Goal: Complete application form

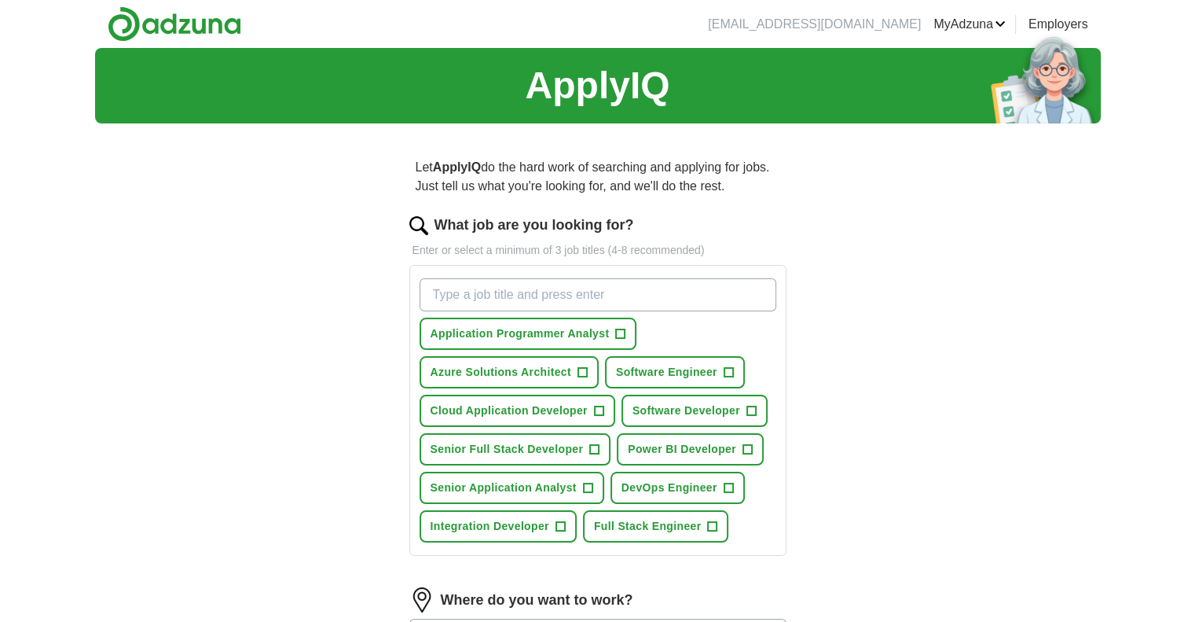
click at [519, 304] on input "What job are you looking for?" at bounding box center [598, 294] width 357 height 33
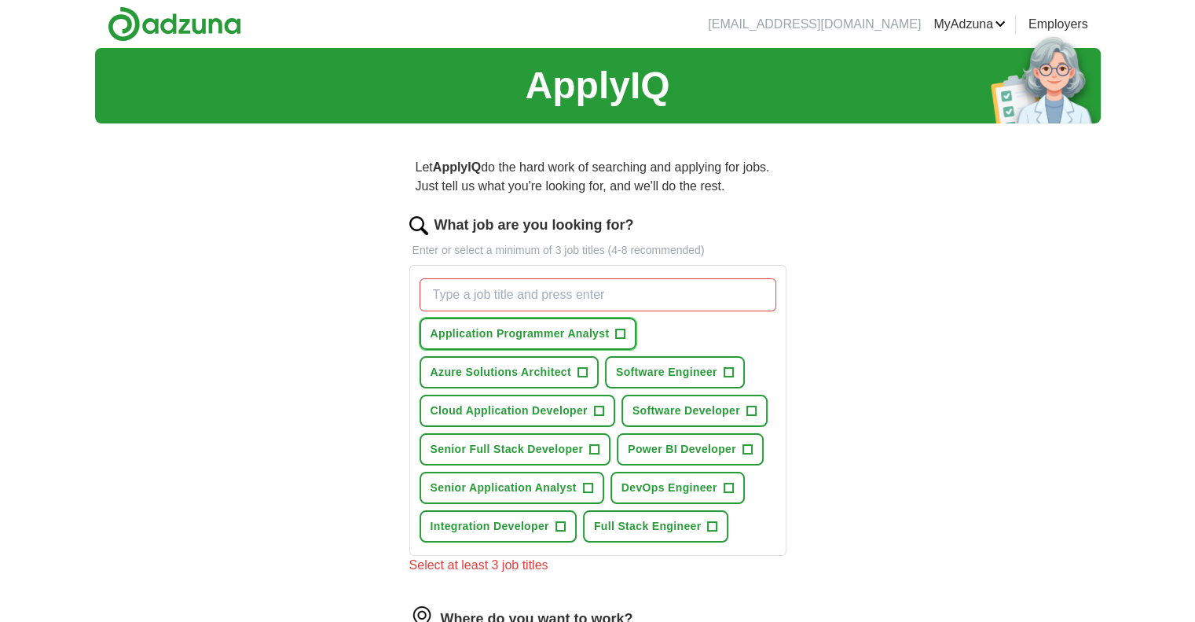
click at [525, 327] on span "Application Programmer Analyst" at bounding box center [520, 333] width 179 height 17
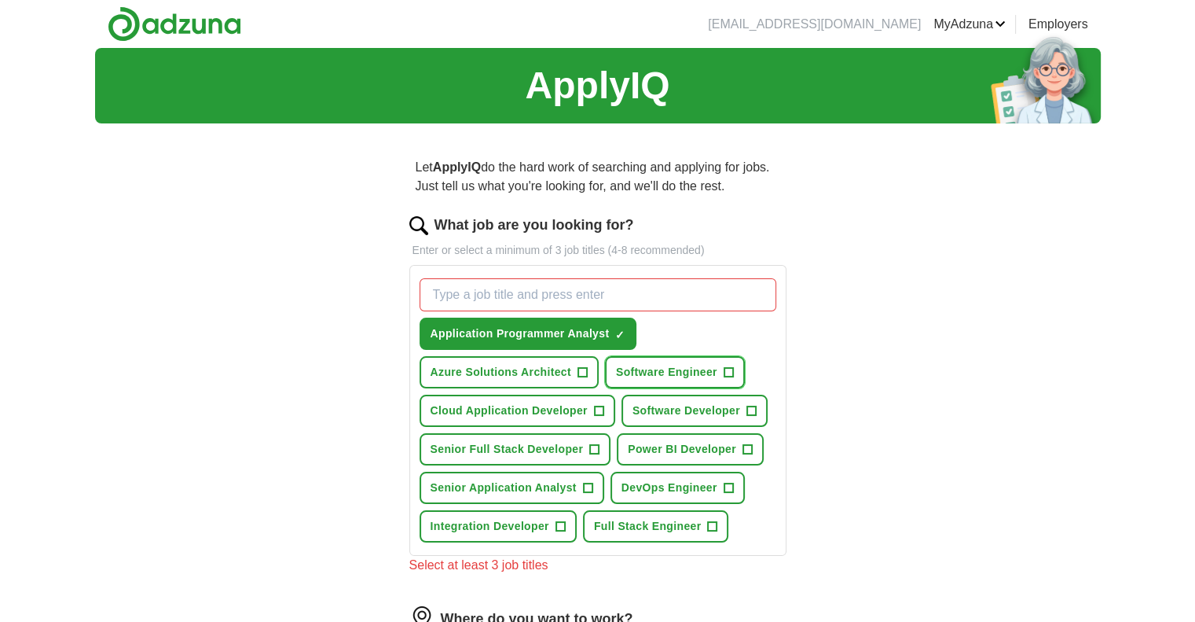
click at [694, 371] on span "Software Engineer" at bounding box center [666, 372] width 101 height 17
click at [699, 412] on span "Software Developer" at bounding box center [687, 410] width 108 height 17
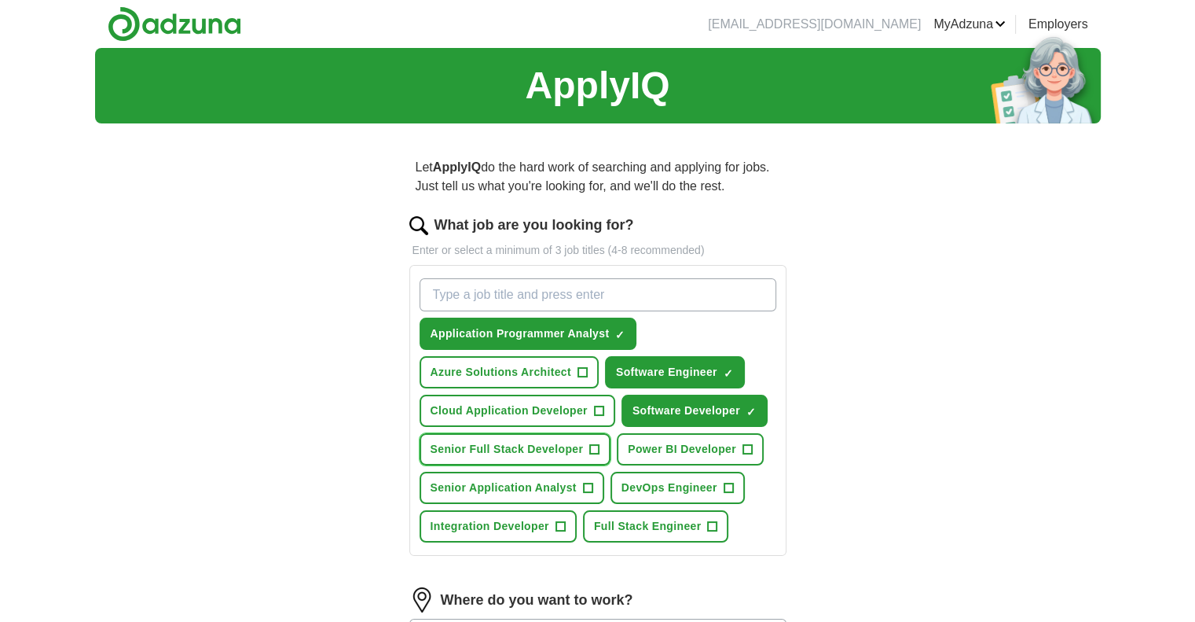
click at [527, 442] on span "Senior Full Stack Developer" at bounding box center [507, 449] width 153 height 17
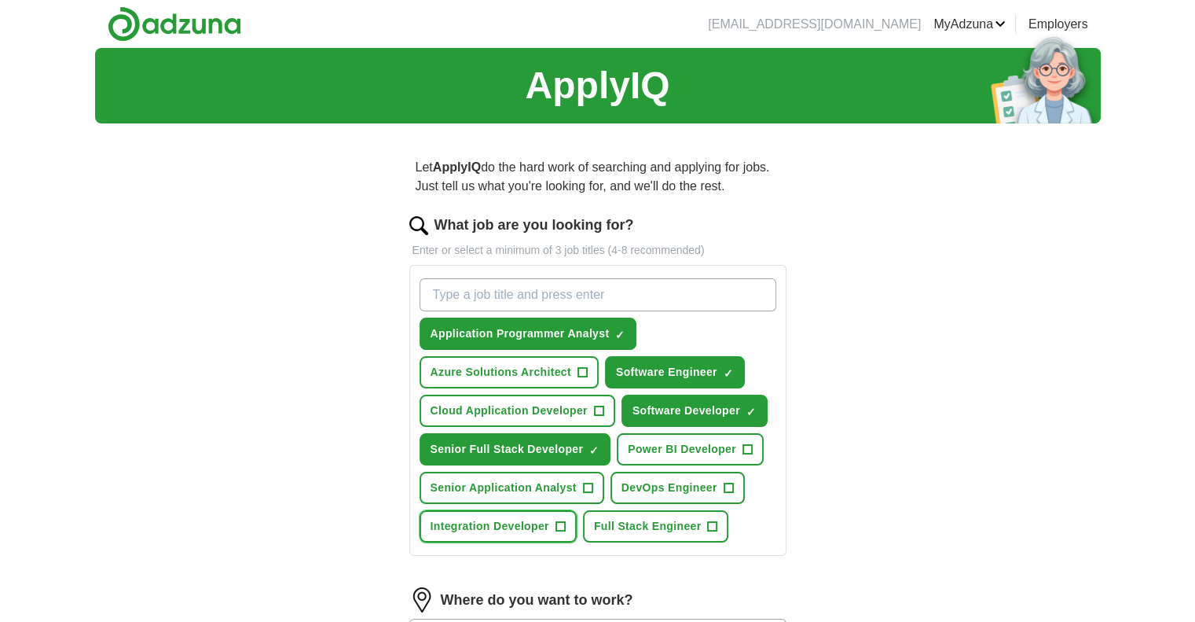
click at [512, 518] on span "Integration Developer" at bounding box center [490, 526] width 119 height 17
click at [622, 521] on span "Full Stack Engineer" at bounding box center [648, 526] width 108 height 17
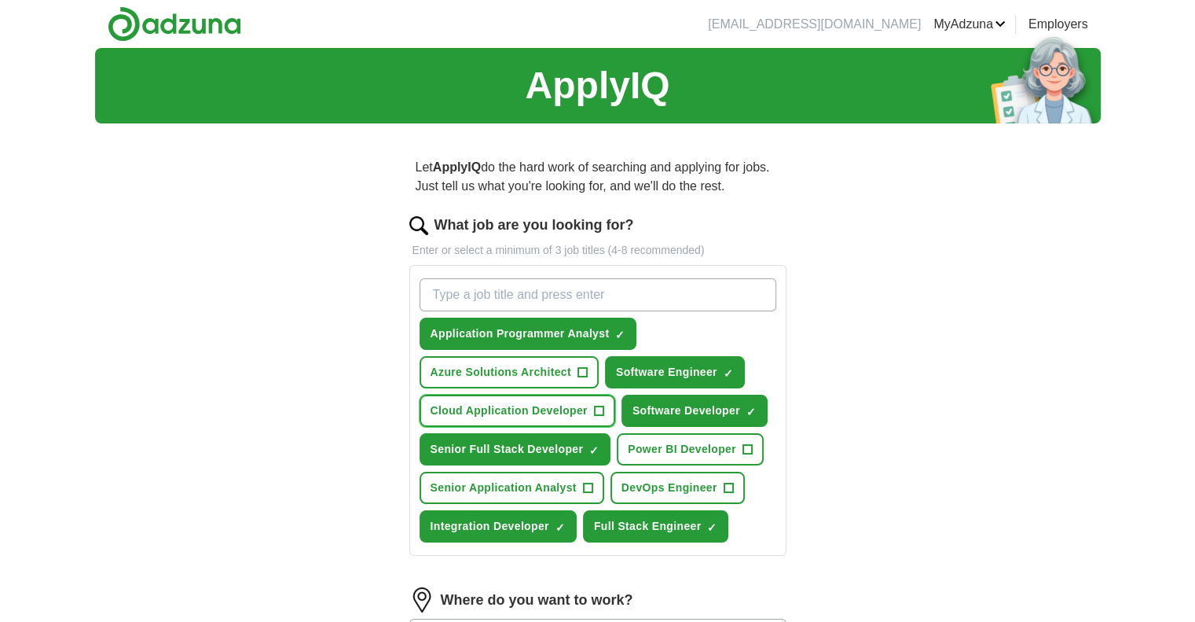
click at [509, 406] on span "Cloud Application Developer" at bounding box center [509, 410] width 157 height 17
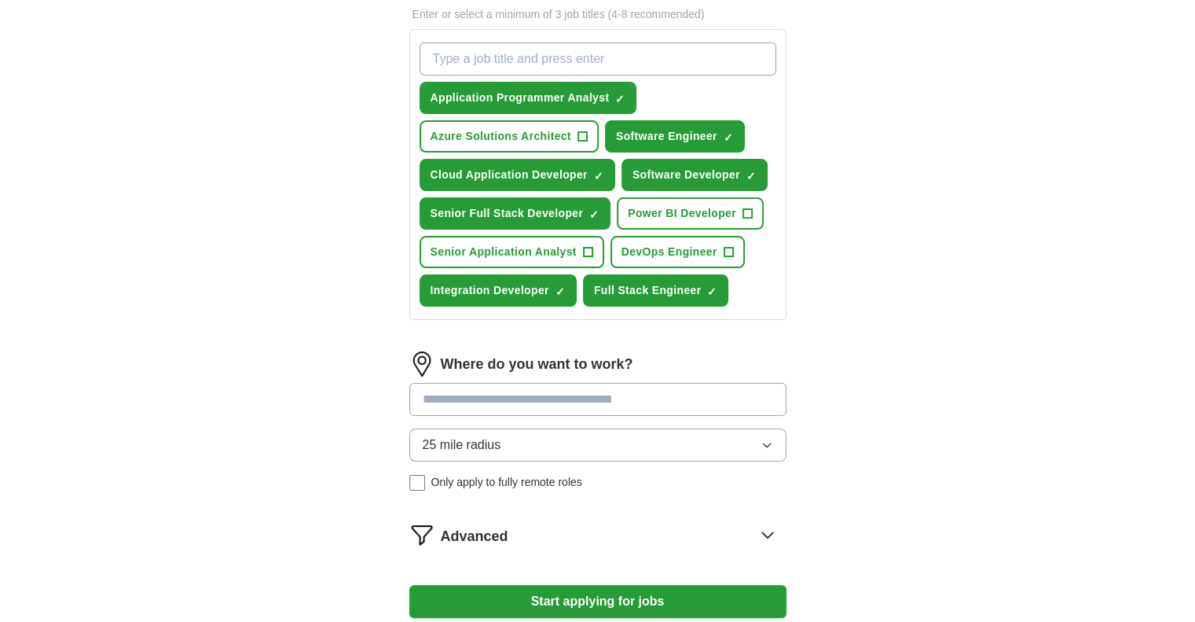
click at [601, 395] on input at bounding box center [597, 399] width 377 height 33
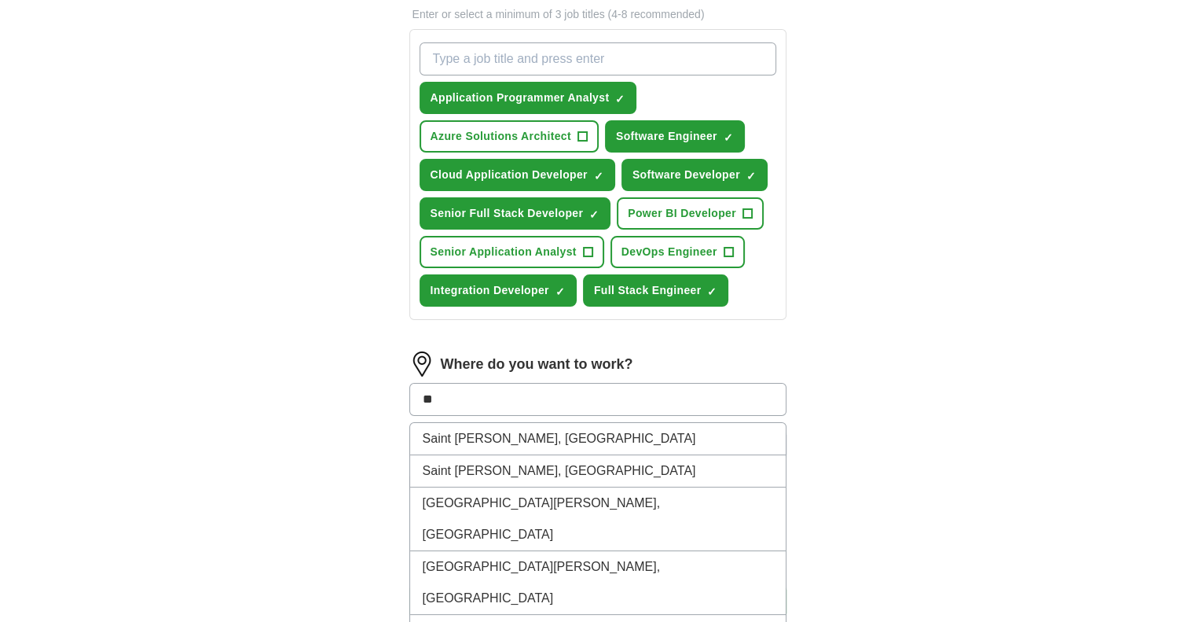
type input "*"
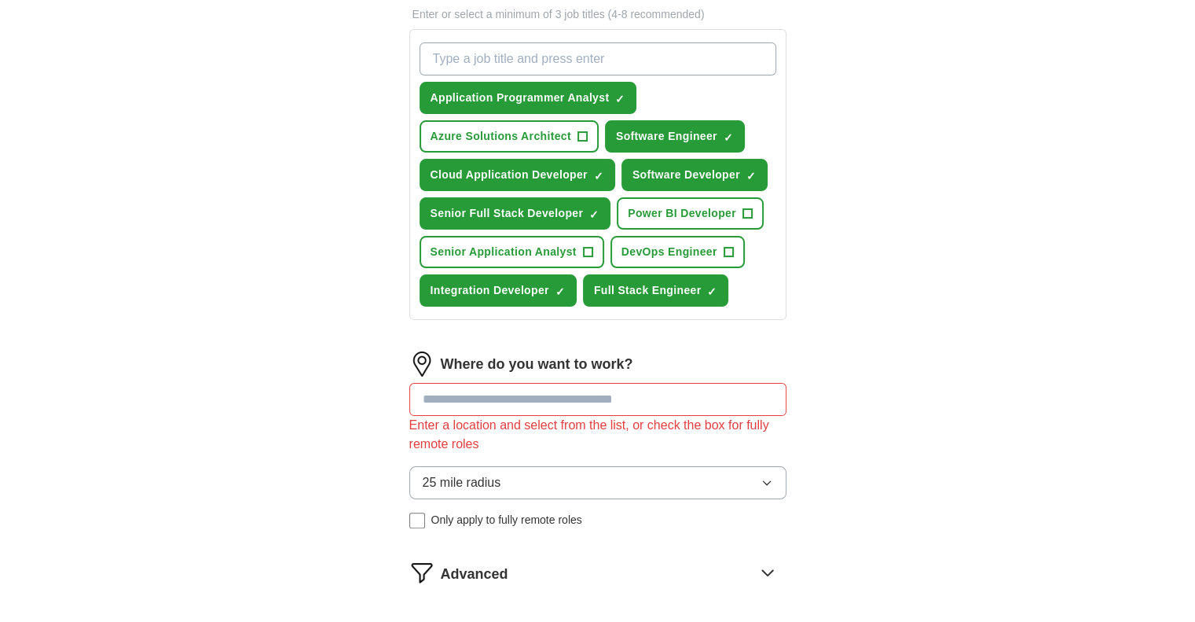
click at [411, 476] on div "25 mile radius Only apply to fully remote roles" at bounding box center [597, 497] width 377 height 62
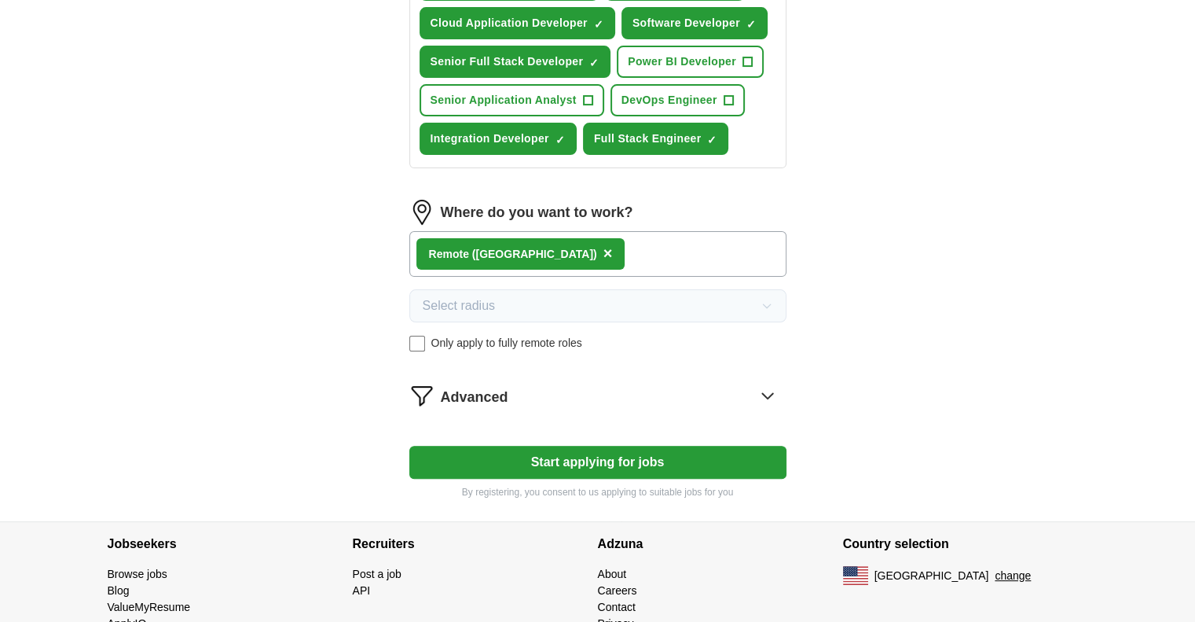
scroll to position [393, 0]
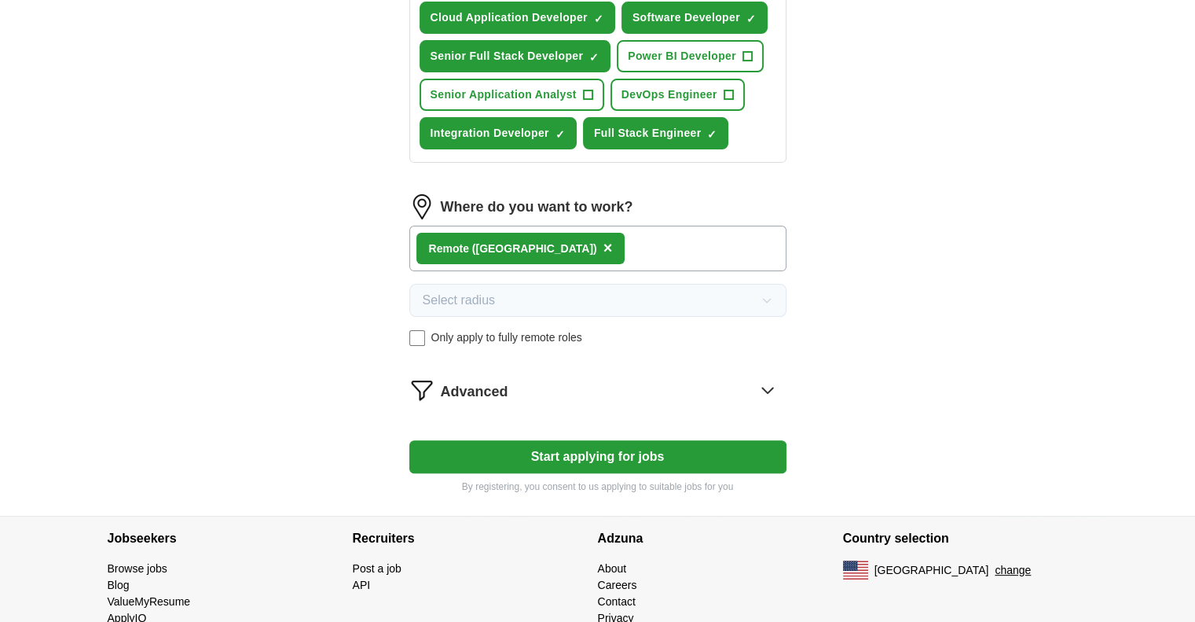
click at [691, 455] on button "Start applying for jobs" at bounding box center [597, 456] width 377 height 33
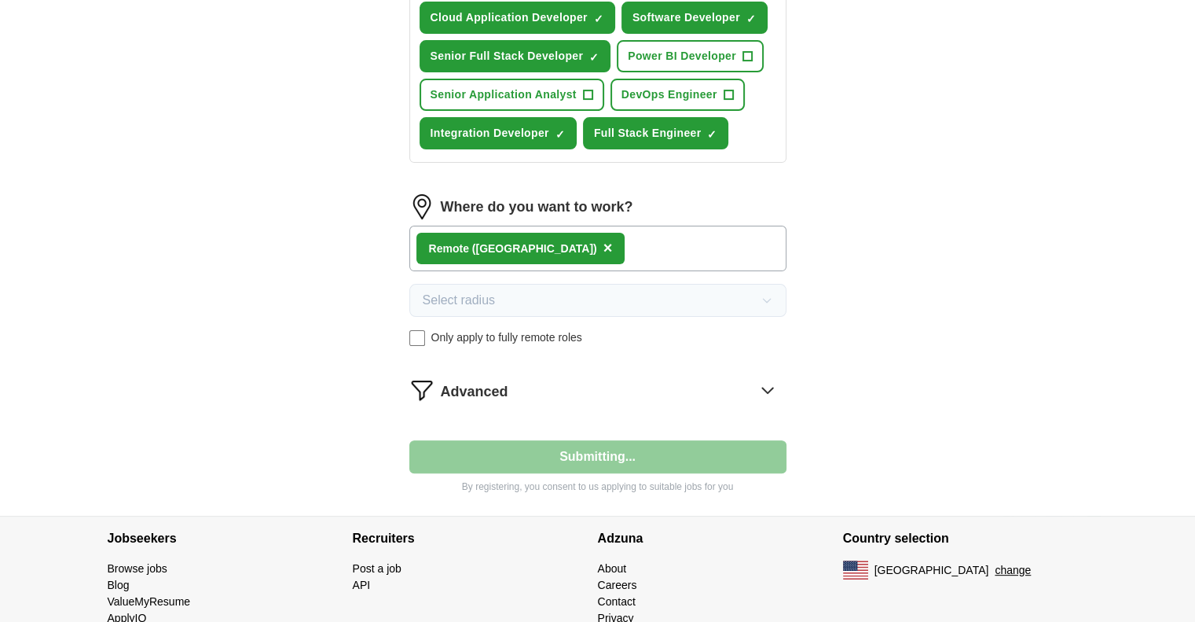
select select "**"
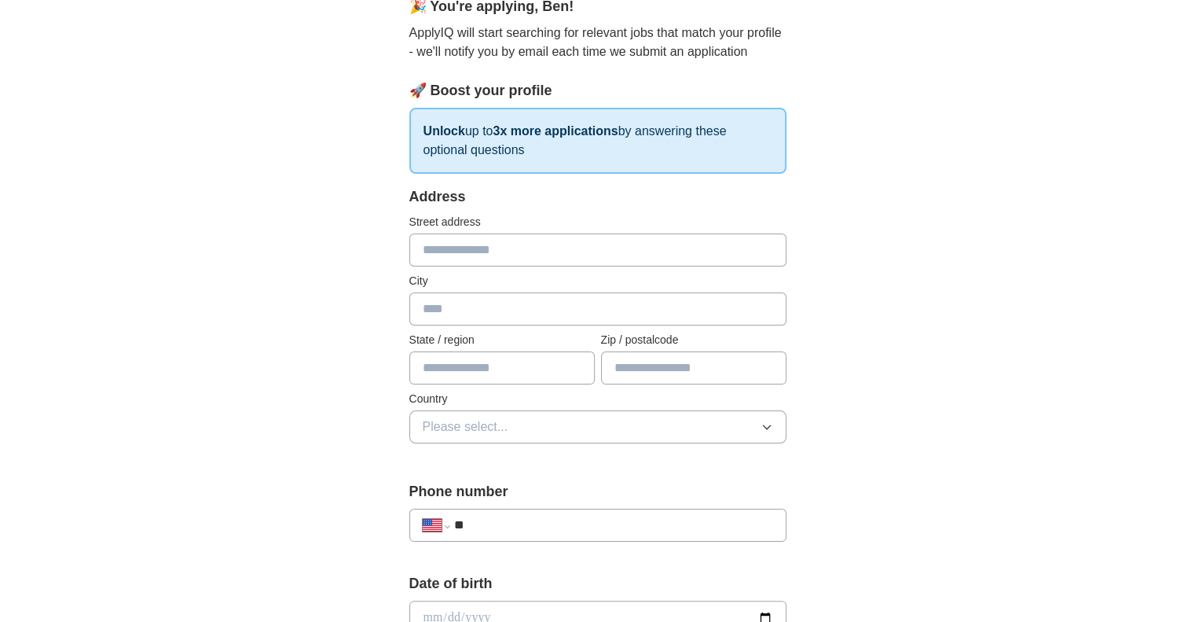
scroll to position [0, 0]
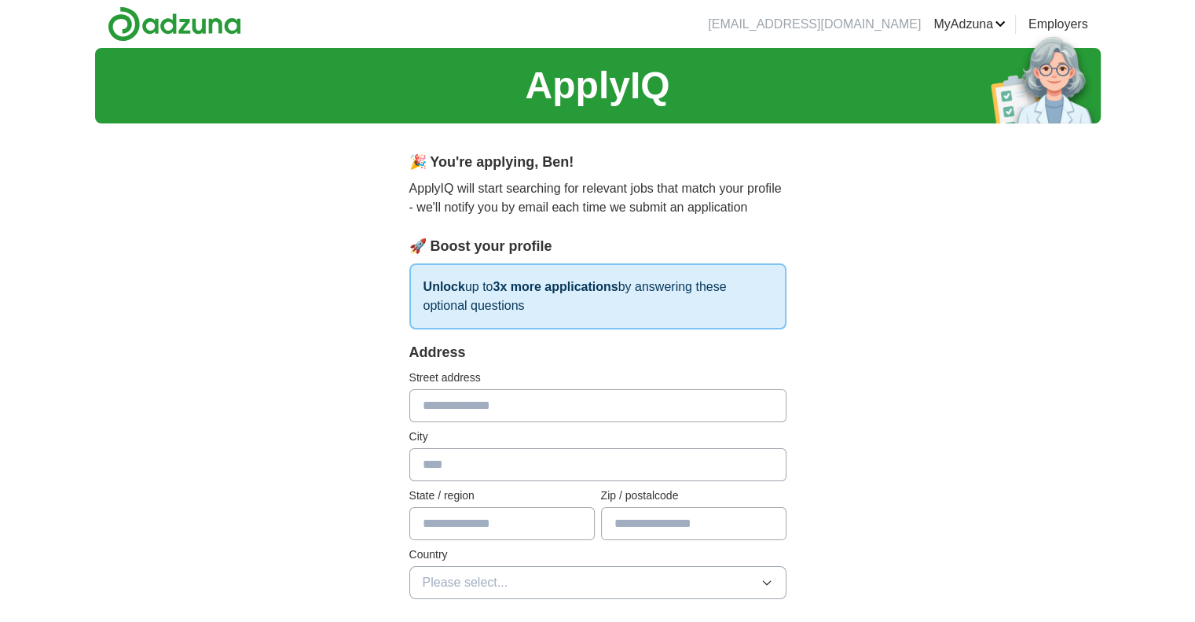
click at [588, 407] on input "text" at bounding box center [597, 405] width 377 height 33
type input "**********"
type input "**"
type input "*****"
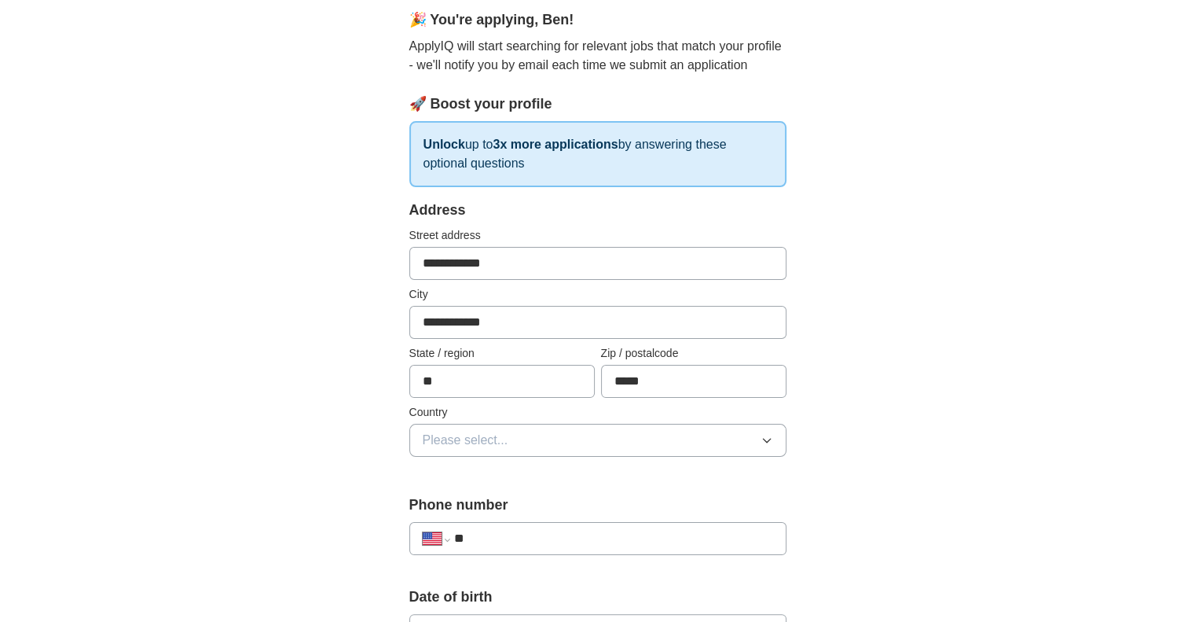
scroll to position [314, 0]
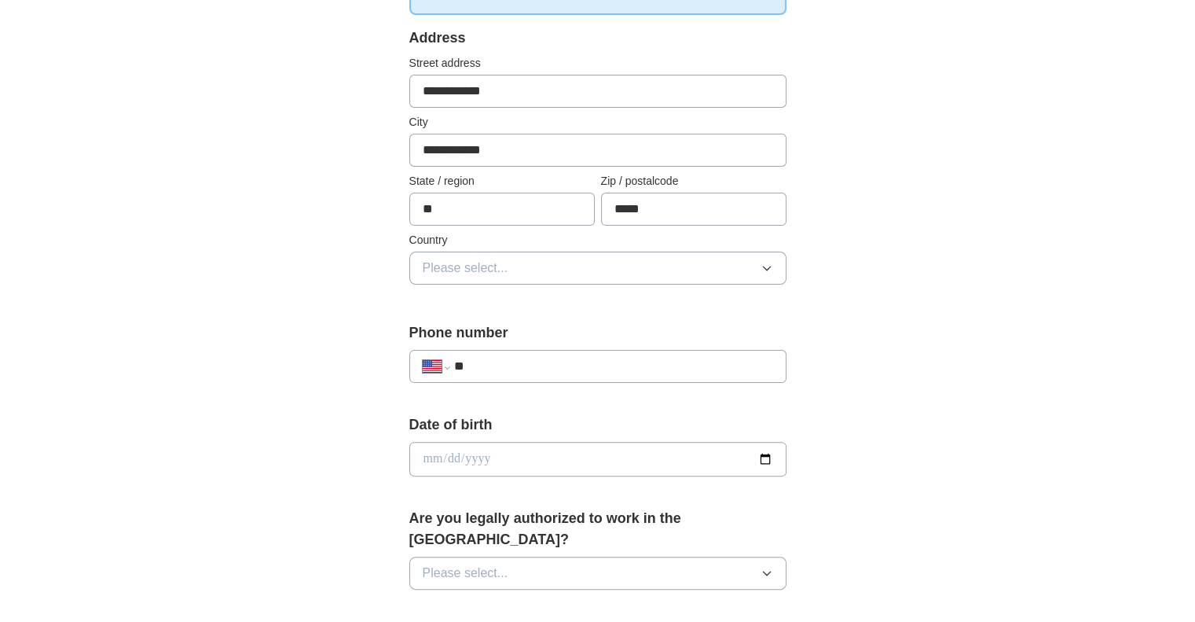
click at [447, 259] on span "Please select..." at bounding box center [466, 268] width 86 height 19
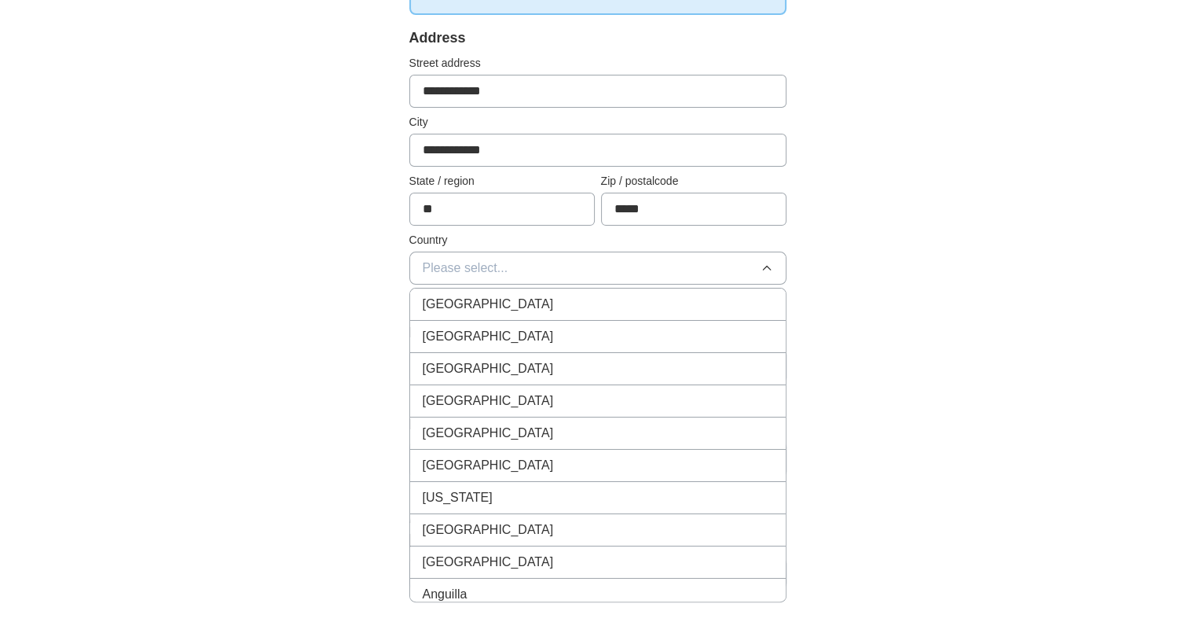
click at [465, 336] on span "[GEOGRAPHIC_DATA]" at bounding box center [488, 336] width 131 height 19
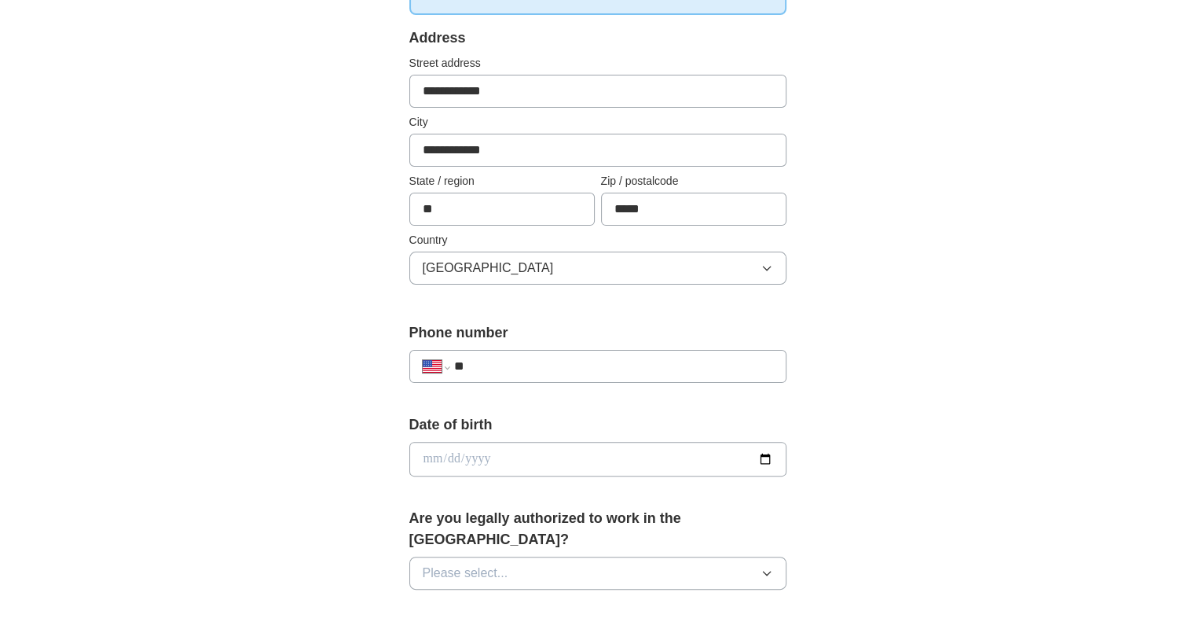
click at [600, 377] on div "**********" at bounding box center [597, 366] width 377 height 33
click at [603, 362] on input "**" at bounding box center [612, 366] width 319 height 19
type input "**********"
click at [528, 442] on input "date" at bounding box center [597, 459] width 377 height 35
type input "**********"
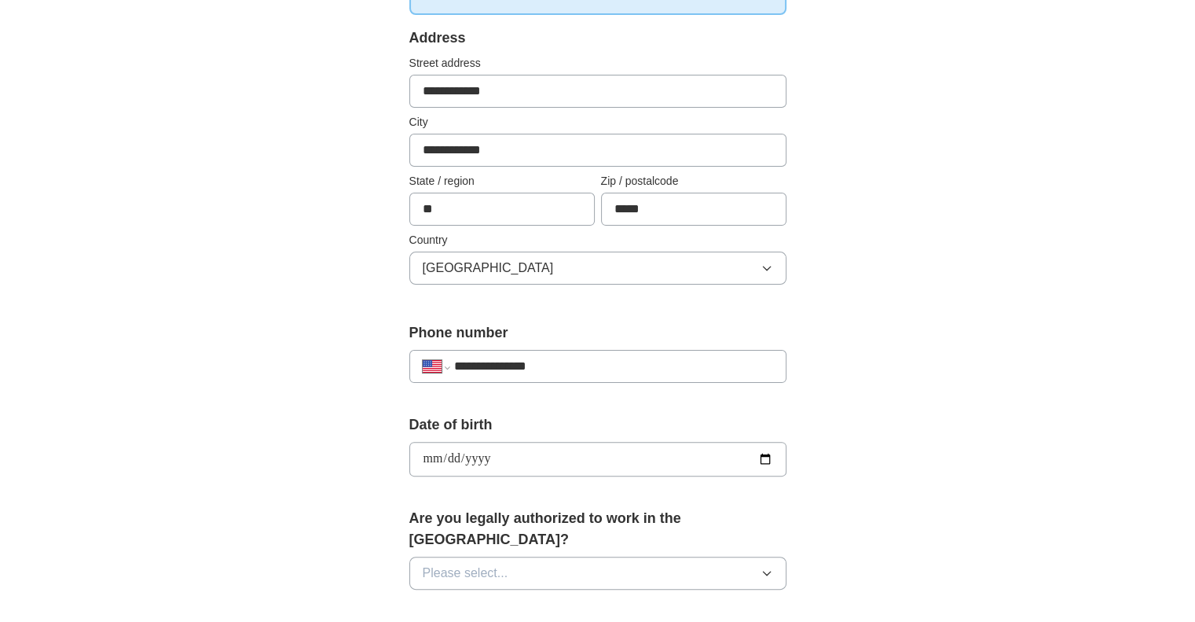
scroll to position [393, 0]
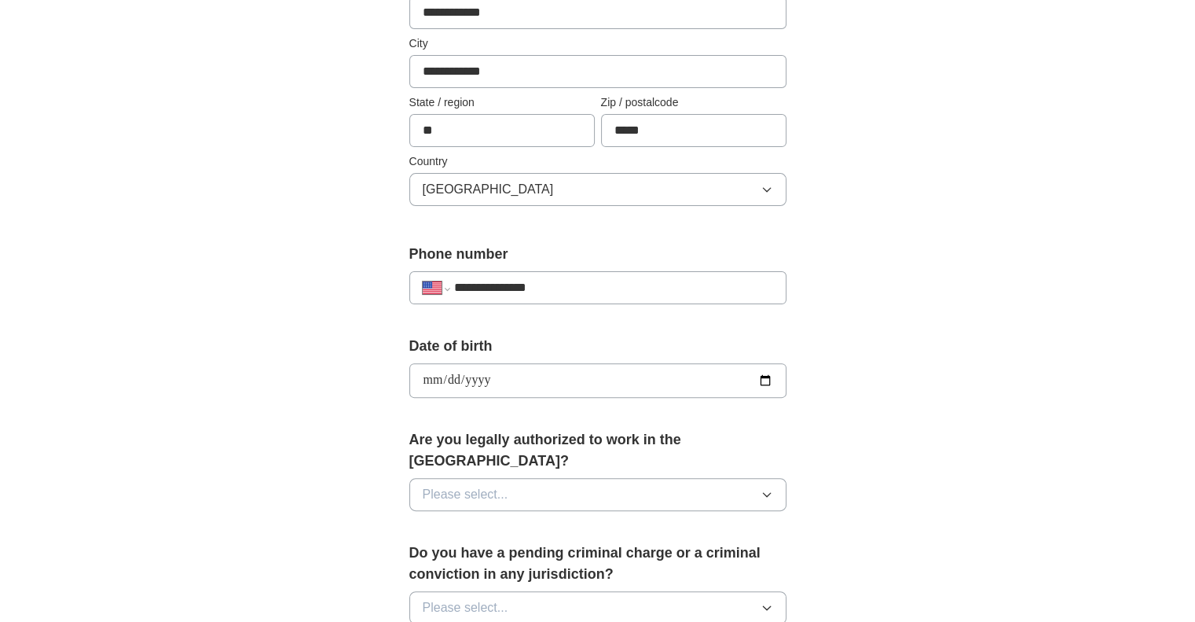
click at [550, 478] on button "Please select..." at bounding box center [597, 494] width 377 height 33
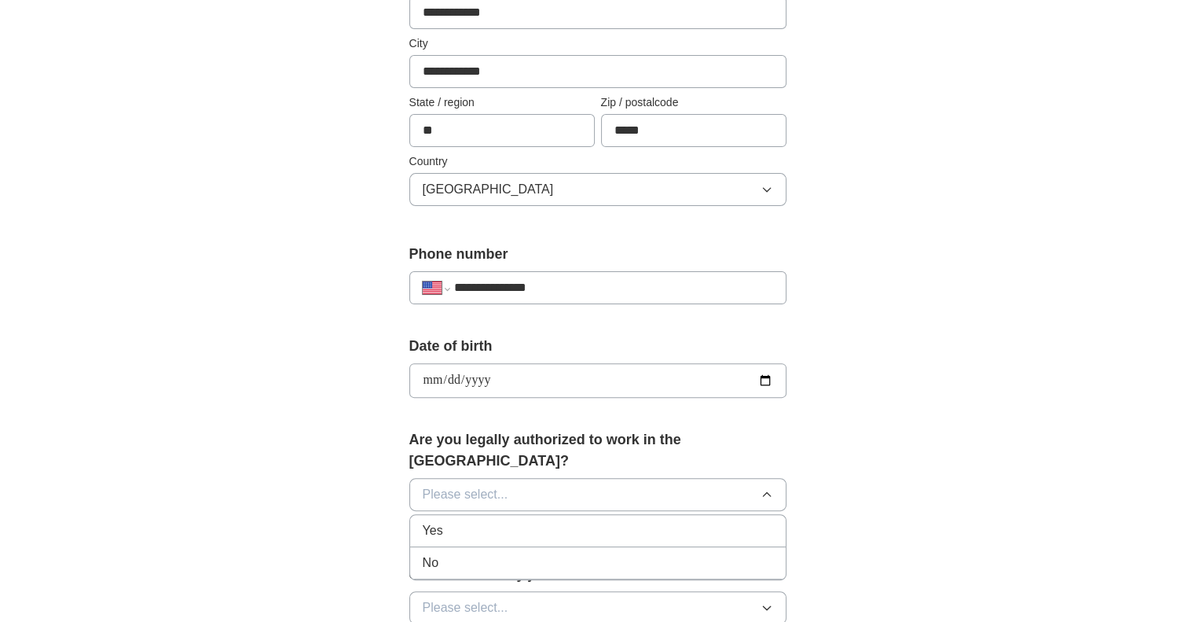
click at [541, 521] on div "Yes" at bounding box center [598, 530] width 350 height 19
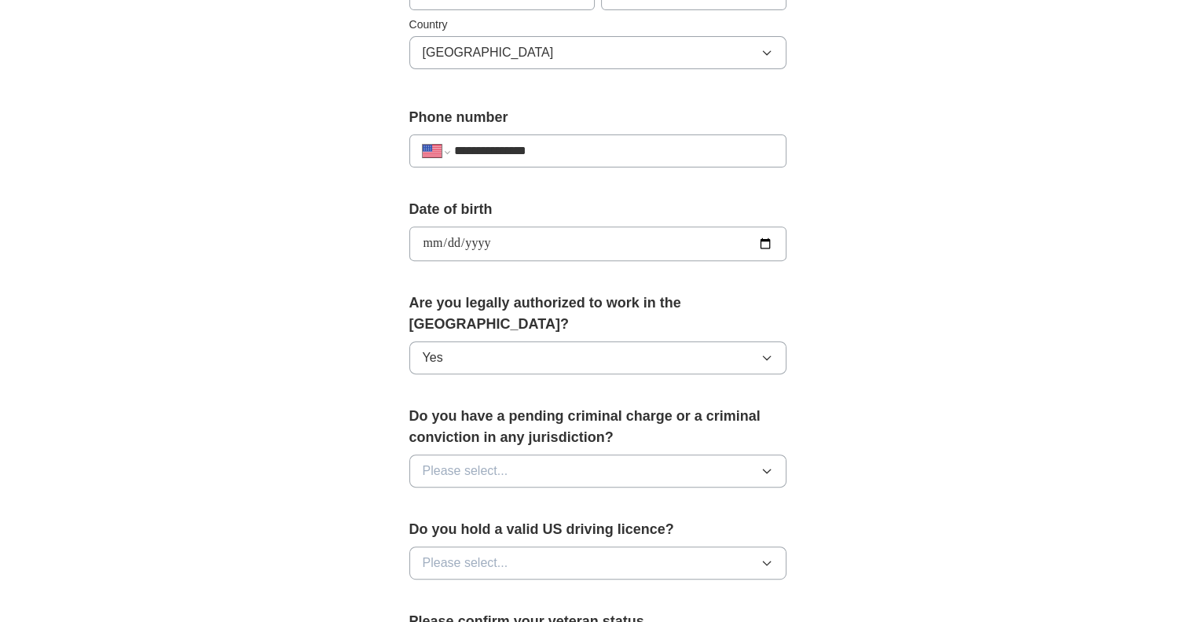
scroll to position [629, 0]
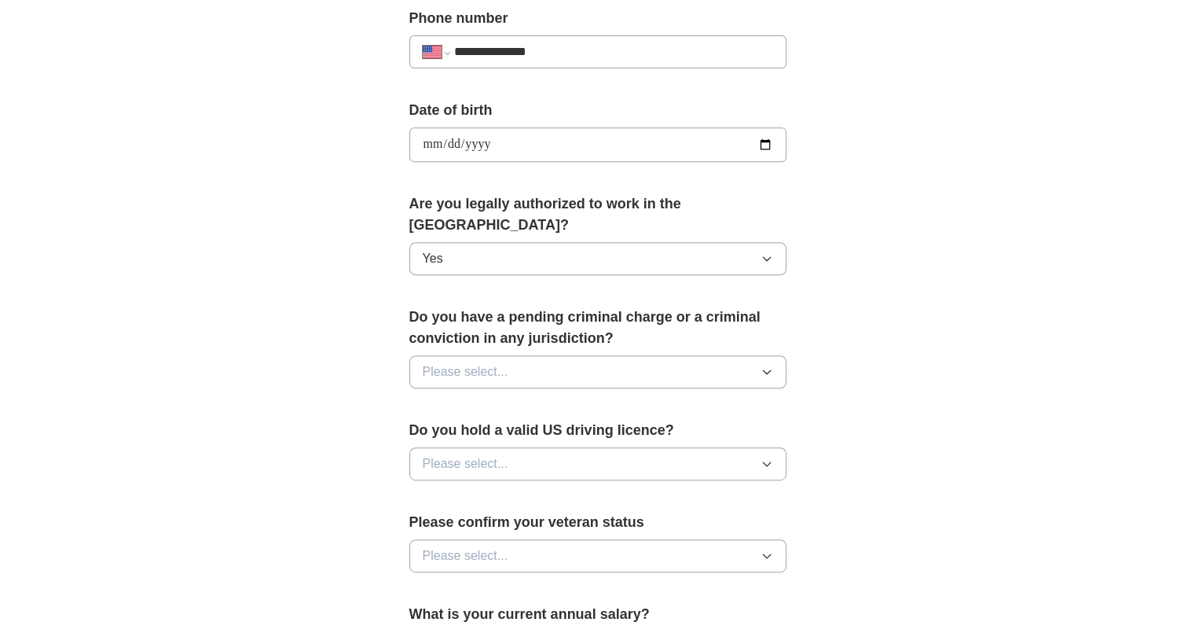
click at [634, 355] on button "Please select..." at bounding box center [597, 371] width 377 height 33
click at [569, 431] on div "No" at bounding box center [598, 440] width 350 height 19
click at [581, 447] on button "Please select..." at bounding box center [597, 463] width 377 height 33
click at [541, 490] on div "Yes" at bounding box center [598, 499] width 350 height 19
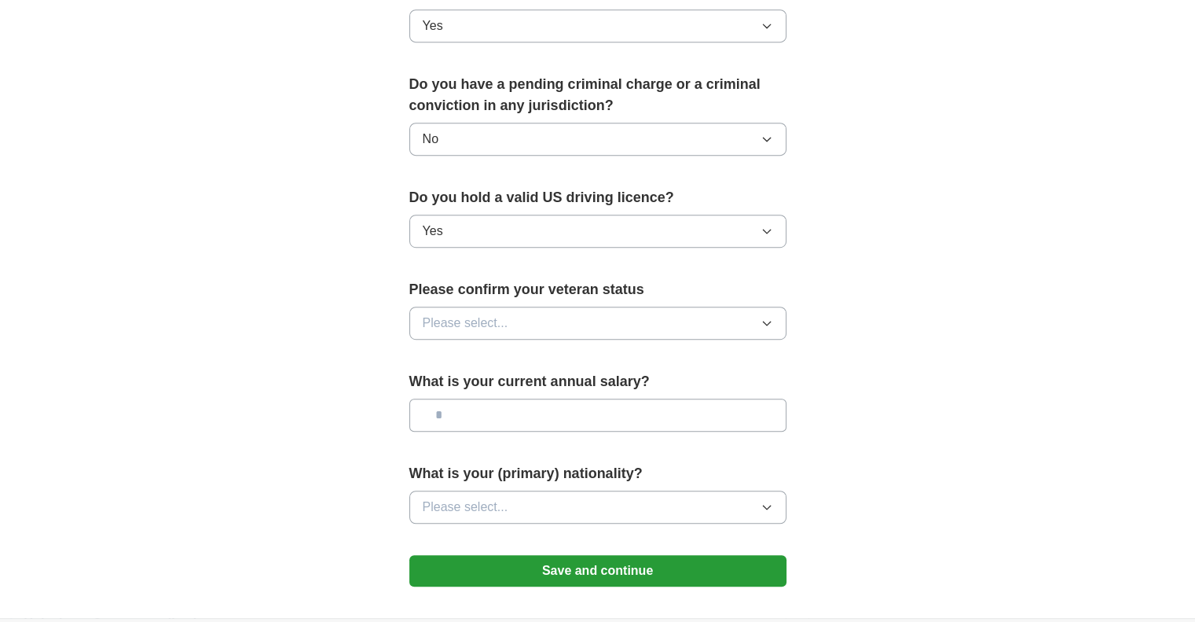
scroll to position [864, 0]
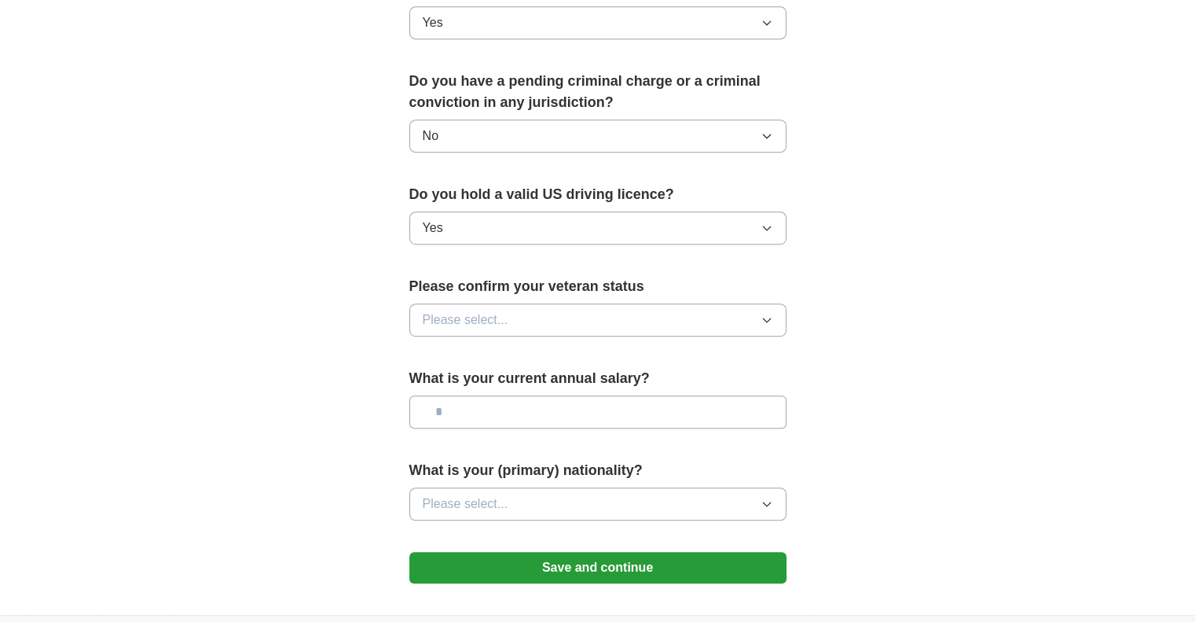
click at [594, 303] on button "Please select..." at bounding box center [597, 319] width 377 height 33
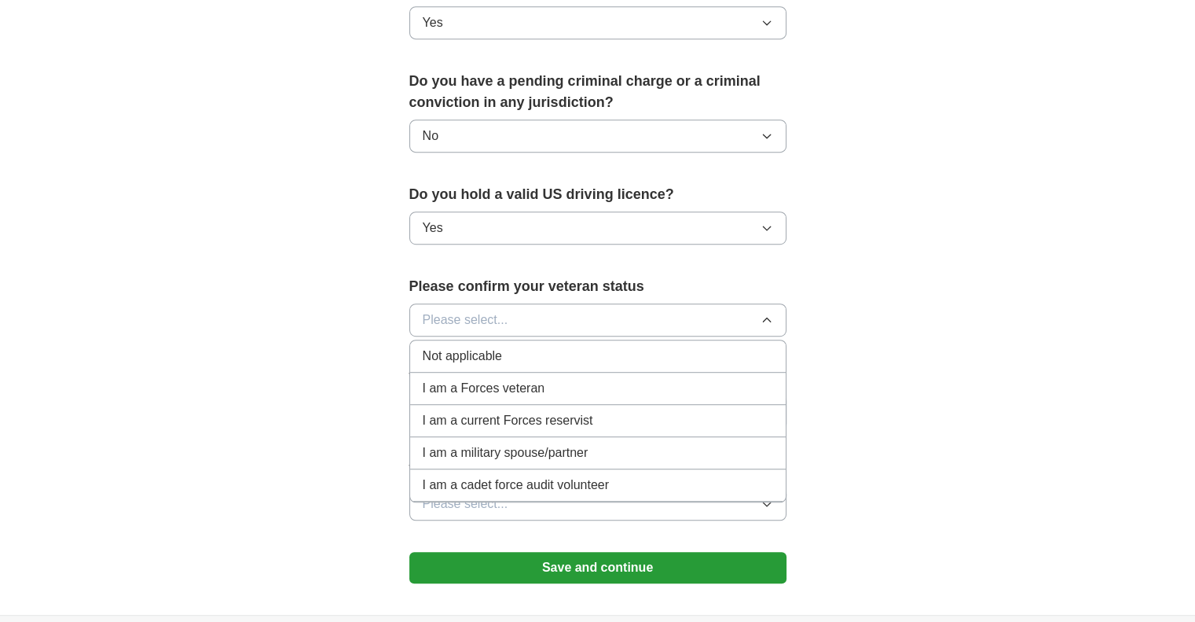
click at [545, 411] on span "I am a current Forces reservist" at bounding box center [508, 420] width 171 height 19
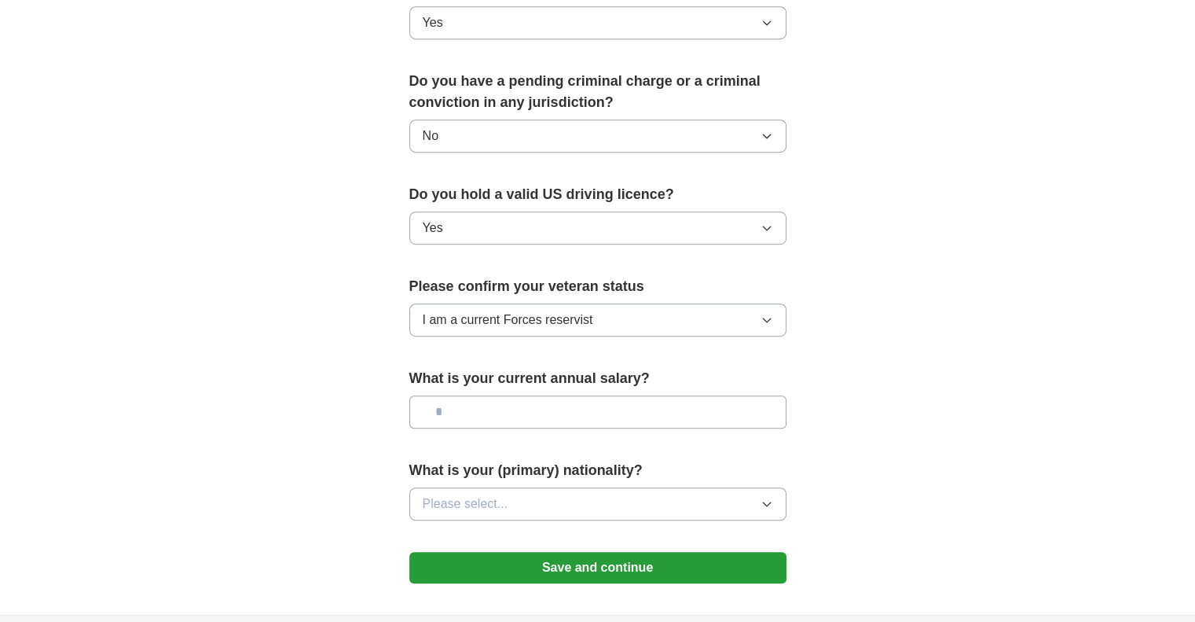
click at [539, 310] on span "I am a current Forces reservist" at bounding box center [508, 319] width 171 height 19
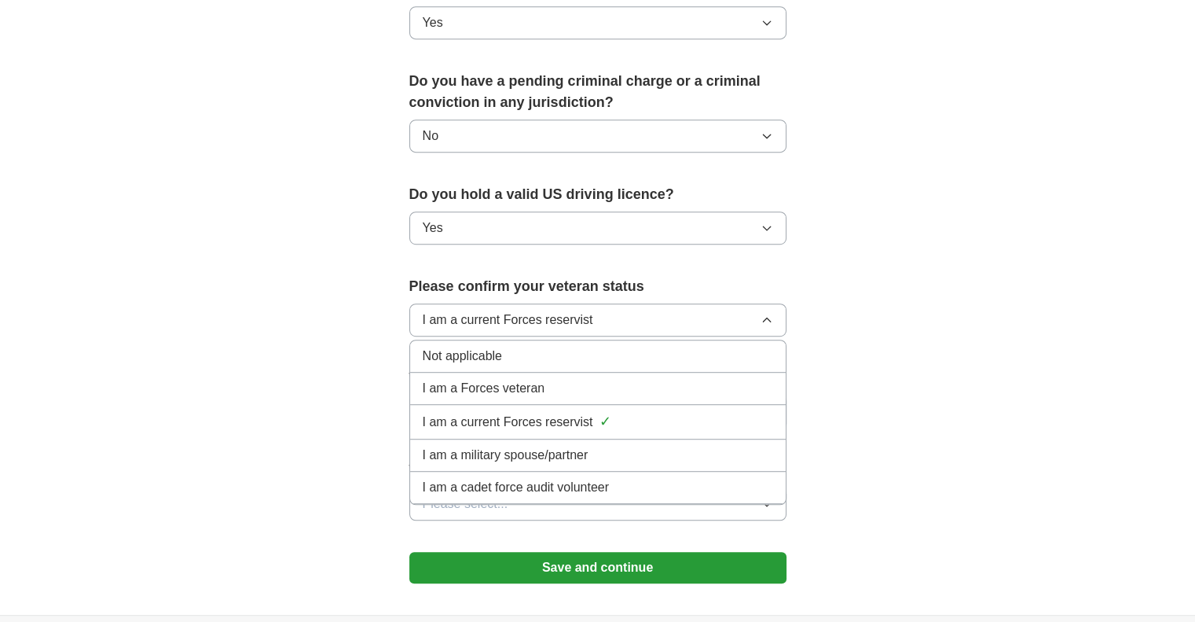
click at [534, 347] on div "Not applicable" at bounding box center [598, 356] width 350 height 19
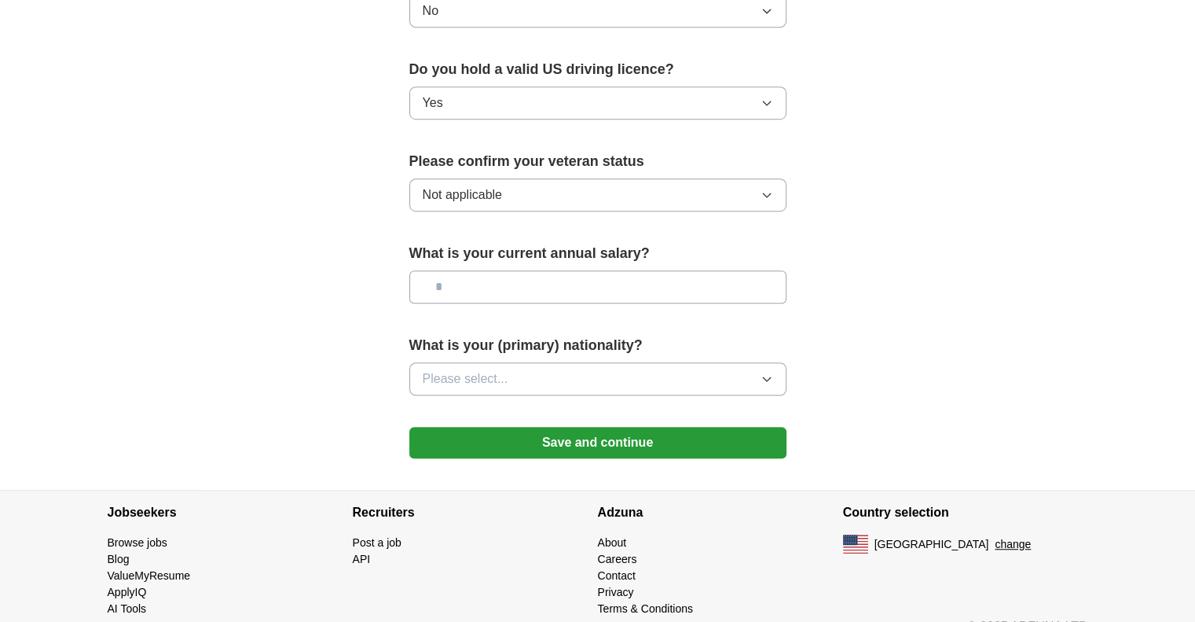
scroll to position [990, 0]
click at [676, 273] on input "text" at bounding box center [597, 286] width 377 height 33
type input "********"
click at [695, 365] on button "Please select..." at bounding box center [597, 377] width 377 height 33
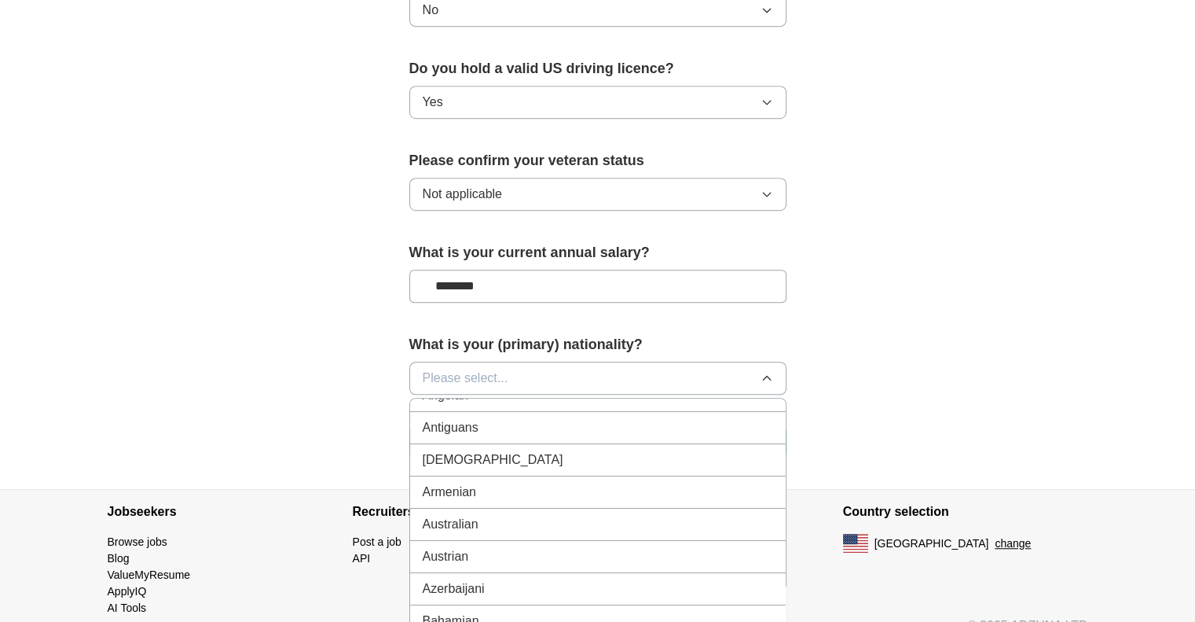
scroll to position [0, 0]
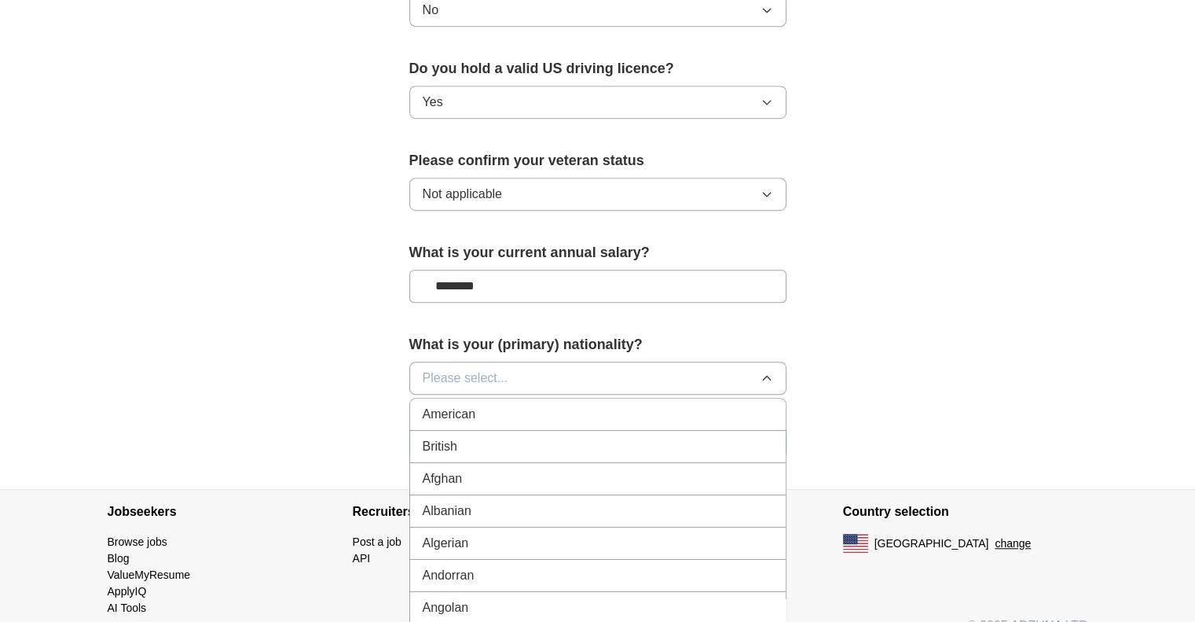
click at [526, 405] on div "American" at bounding box center [598, 414] width 350 height 19
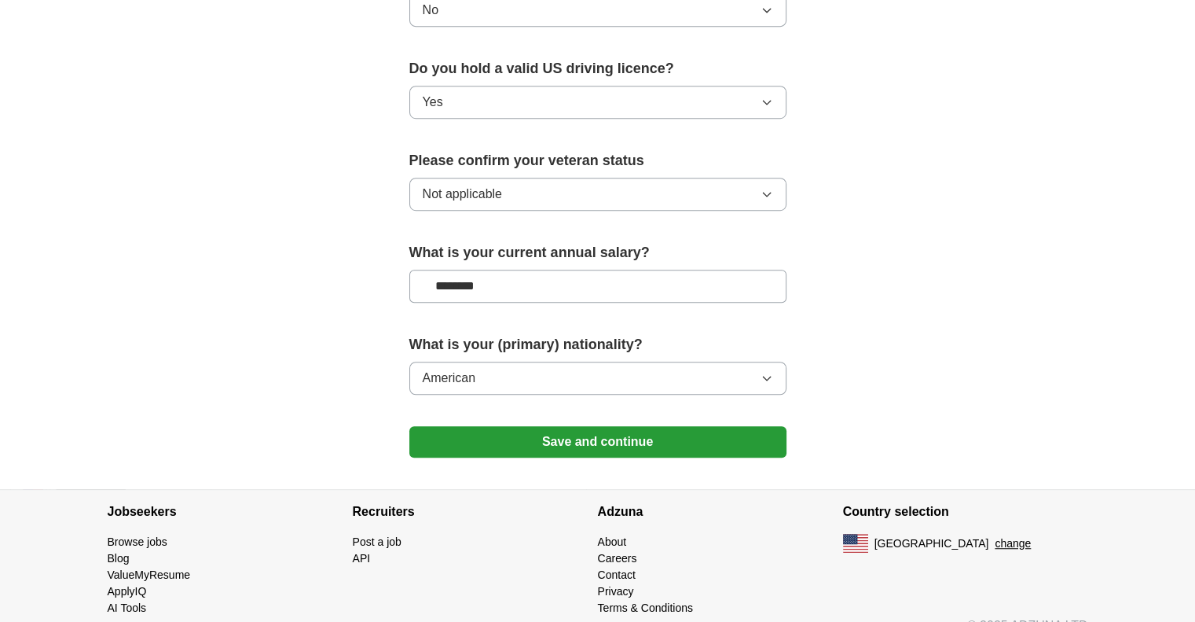
click at [631, 426] on button "Save and continue" at bounding box center [597, 441] width 377 height 31
